Goal: Transaction & Acquisition: Book appointment/travel/reservation

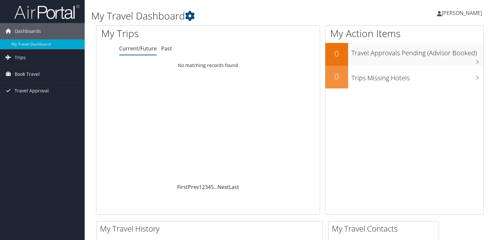
click at [39, 58] on link "Trips" at bounding box center [42, 57] width 85 height 16
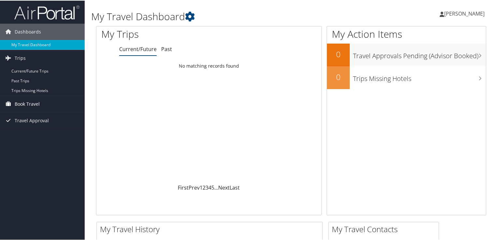
click at [34, 101] on span "Book Travel" at bounding box center [27, 103] width 25 height 16
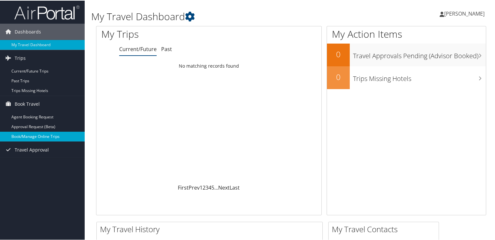
click at [34, 136] on link "Book/Manage Online Trips" at bounding box center [42, 136] width 85 height 10
